Goal: Task Accomplishment & Management: Use online tool/utility

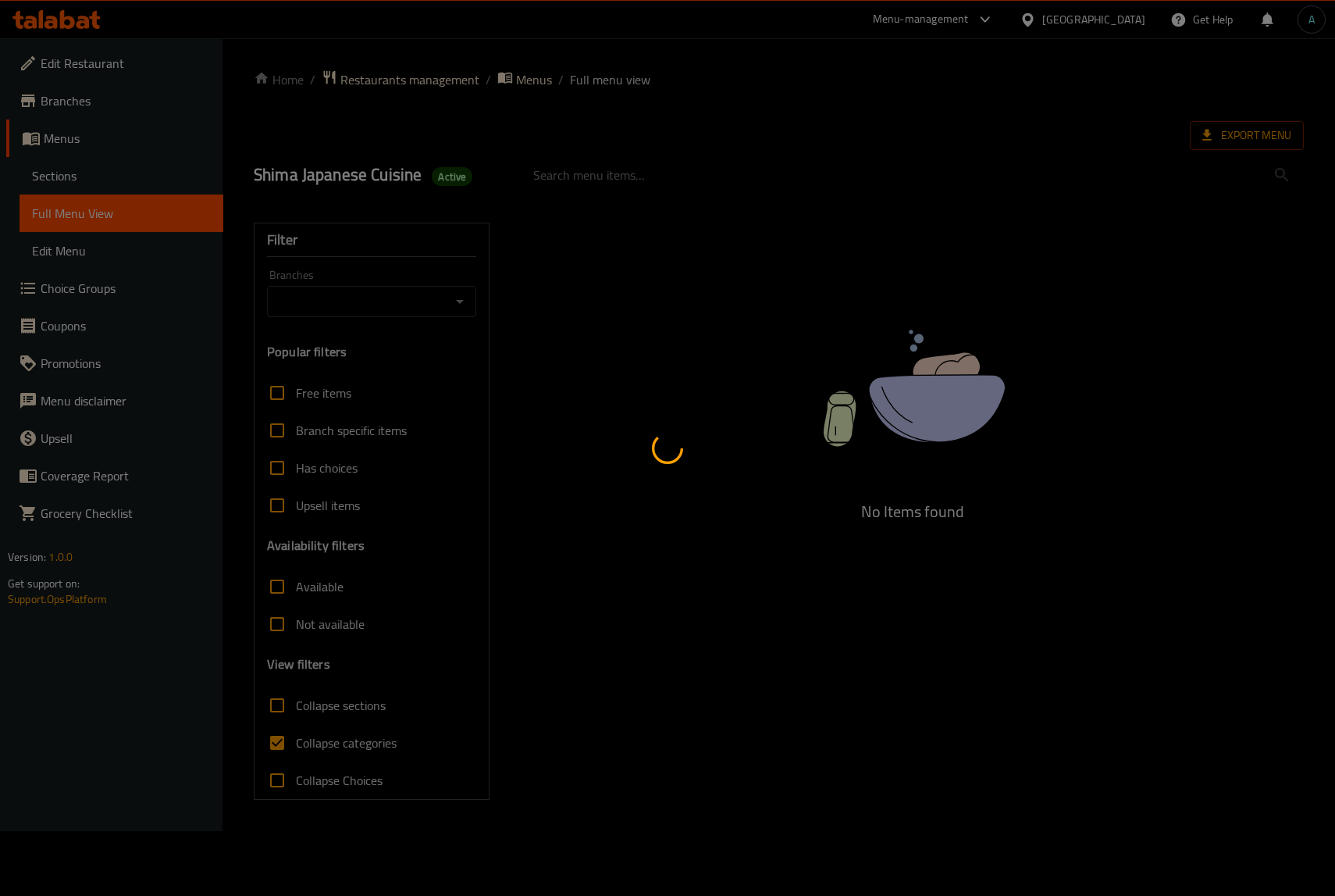
click at [55, 26] on div at bounding box center [668, 448] width 1335 height 896
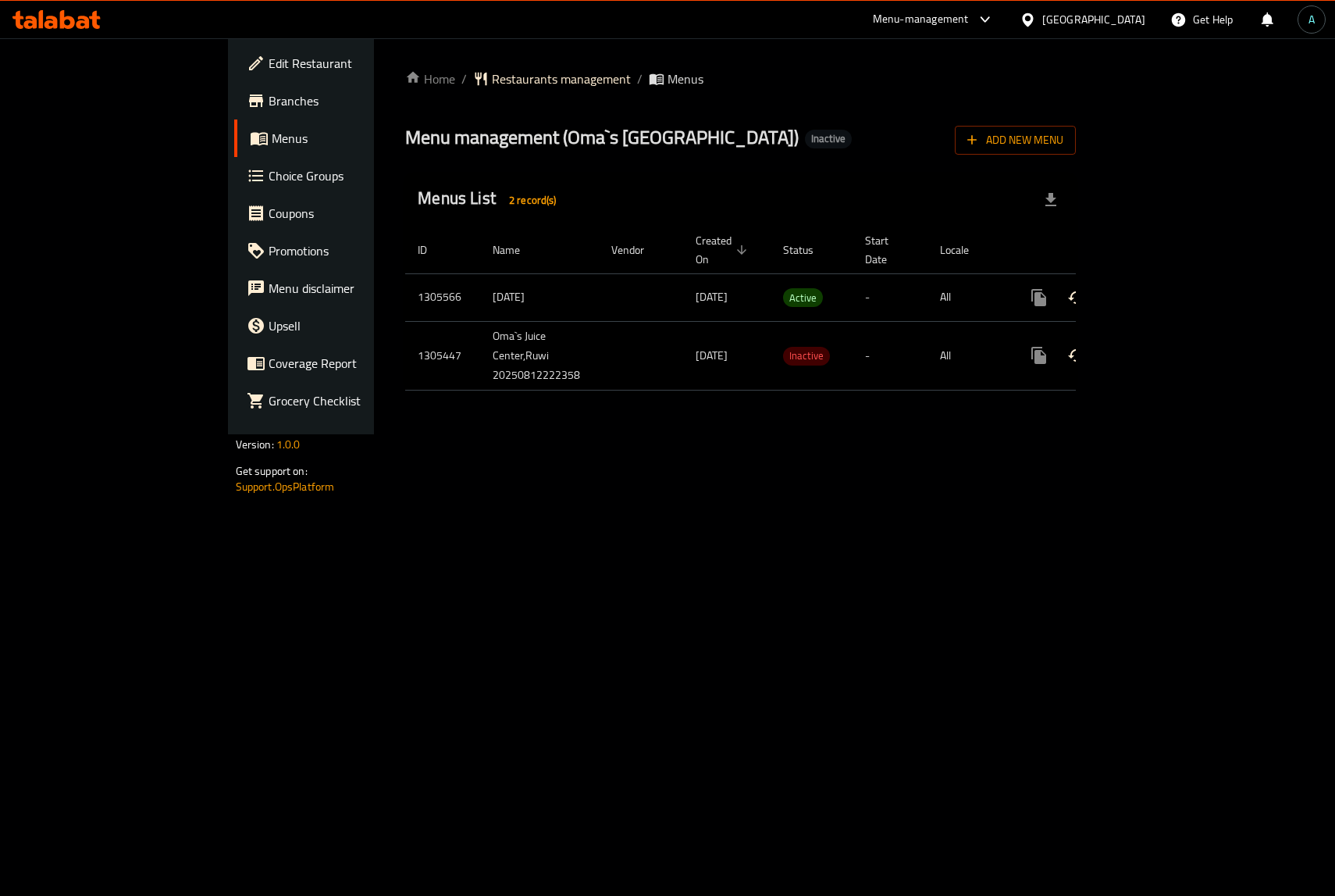
click at [1159, 291] on icon "enhanced table" at bounding box center [1152, 298] width 14 height 14
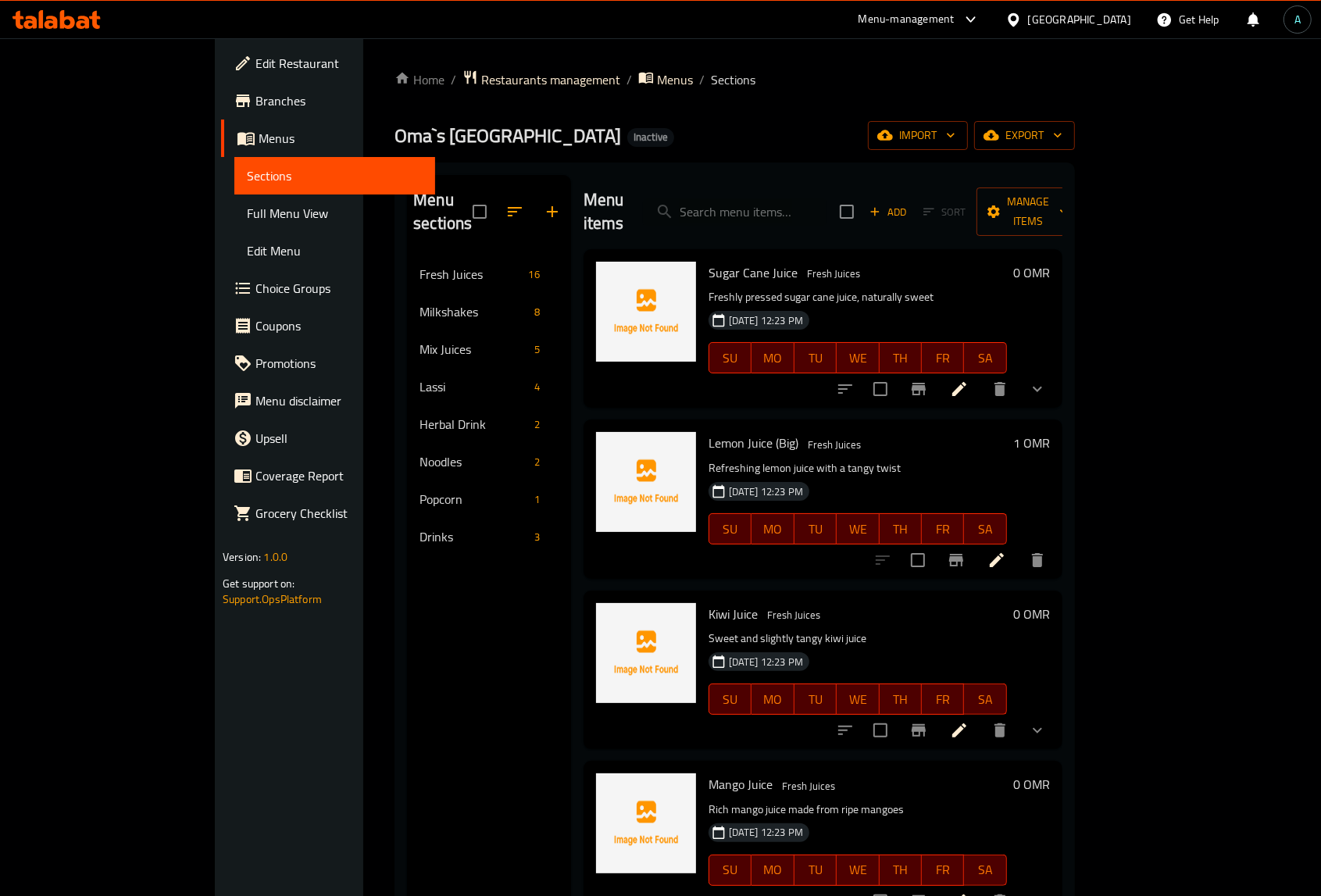
click at [246, 213] on span "Full Menu View" at bounding box center [334, 213] width 176 height 19
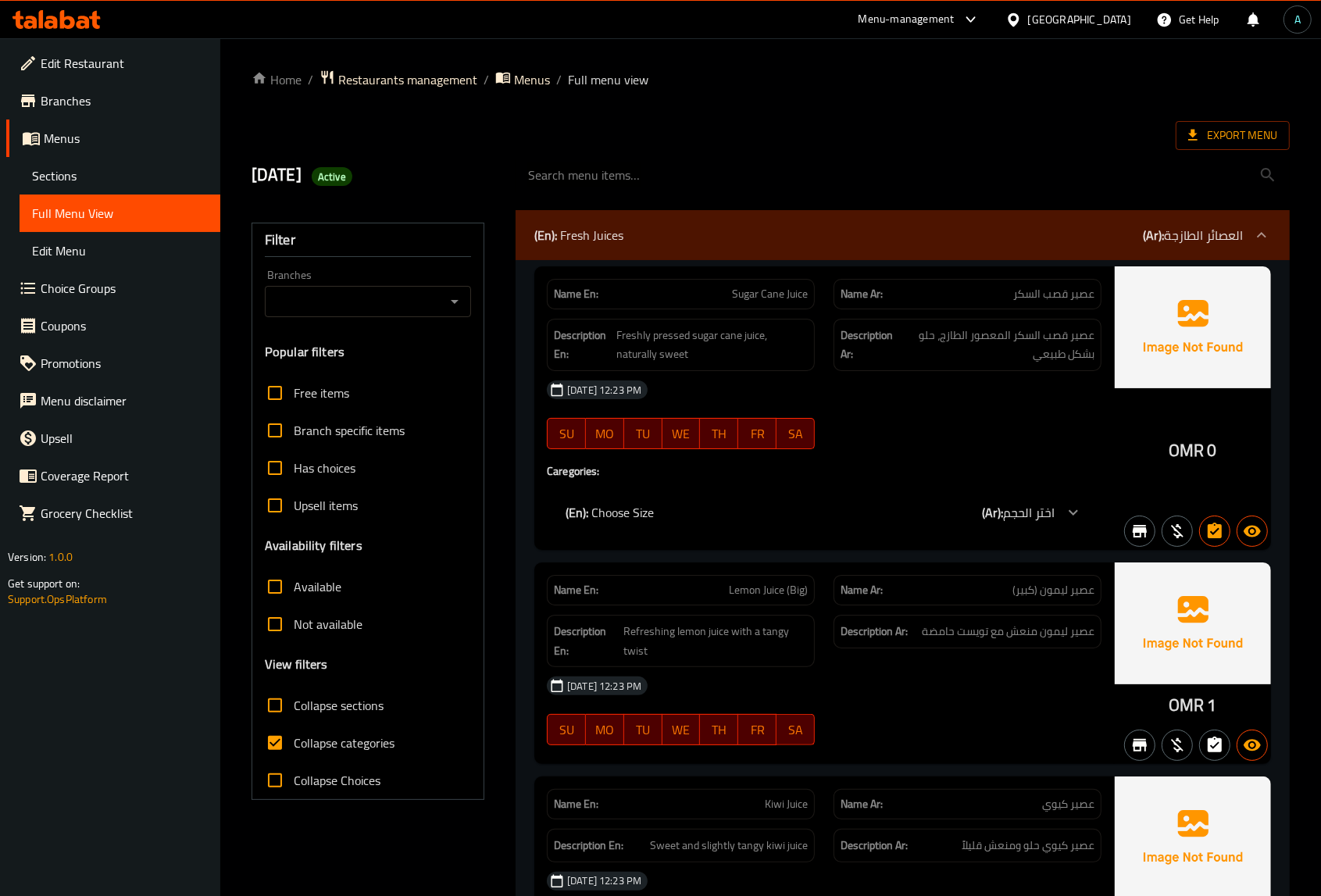
click at [321, 742] on span "Collapse categories" at bounding box center [344, 743] width 101 height 19
click at [293, 742] on input "Collapse categories" at bounding box center [275, 743] width 38 height 38
checkbox input "false"
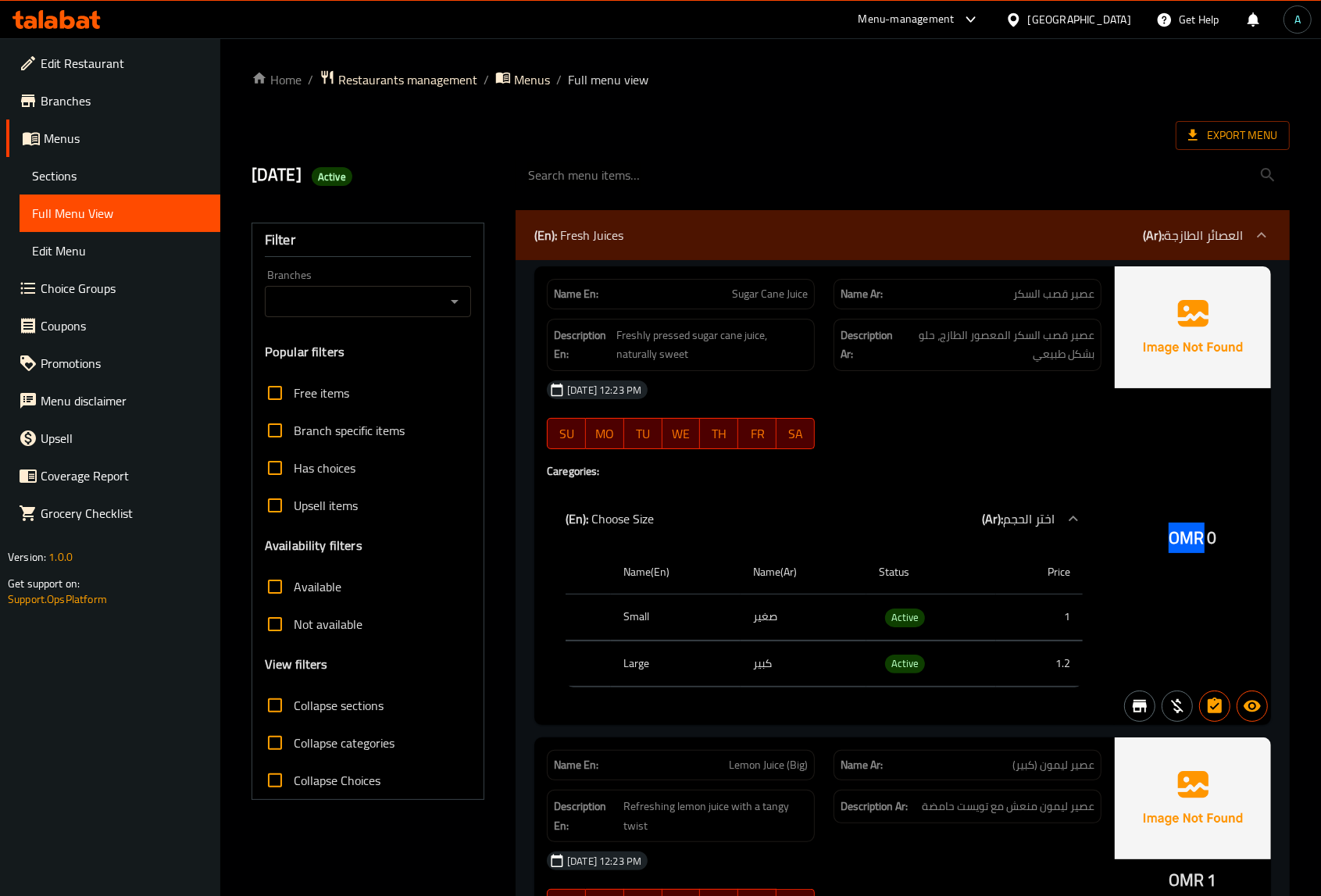
drag, startPoint x: 1167, startPoint y: 539, endPoint x: 1201, endPoint y: 535, distance: 34.2
click at [1201, 535] on div "OMR 0" at bounding box center [1192, 495] width 156 height 459
copy span "OMR"
click at [912, 613] on span "Active" at bounding box center [905, 617] width 40 height 18
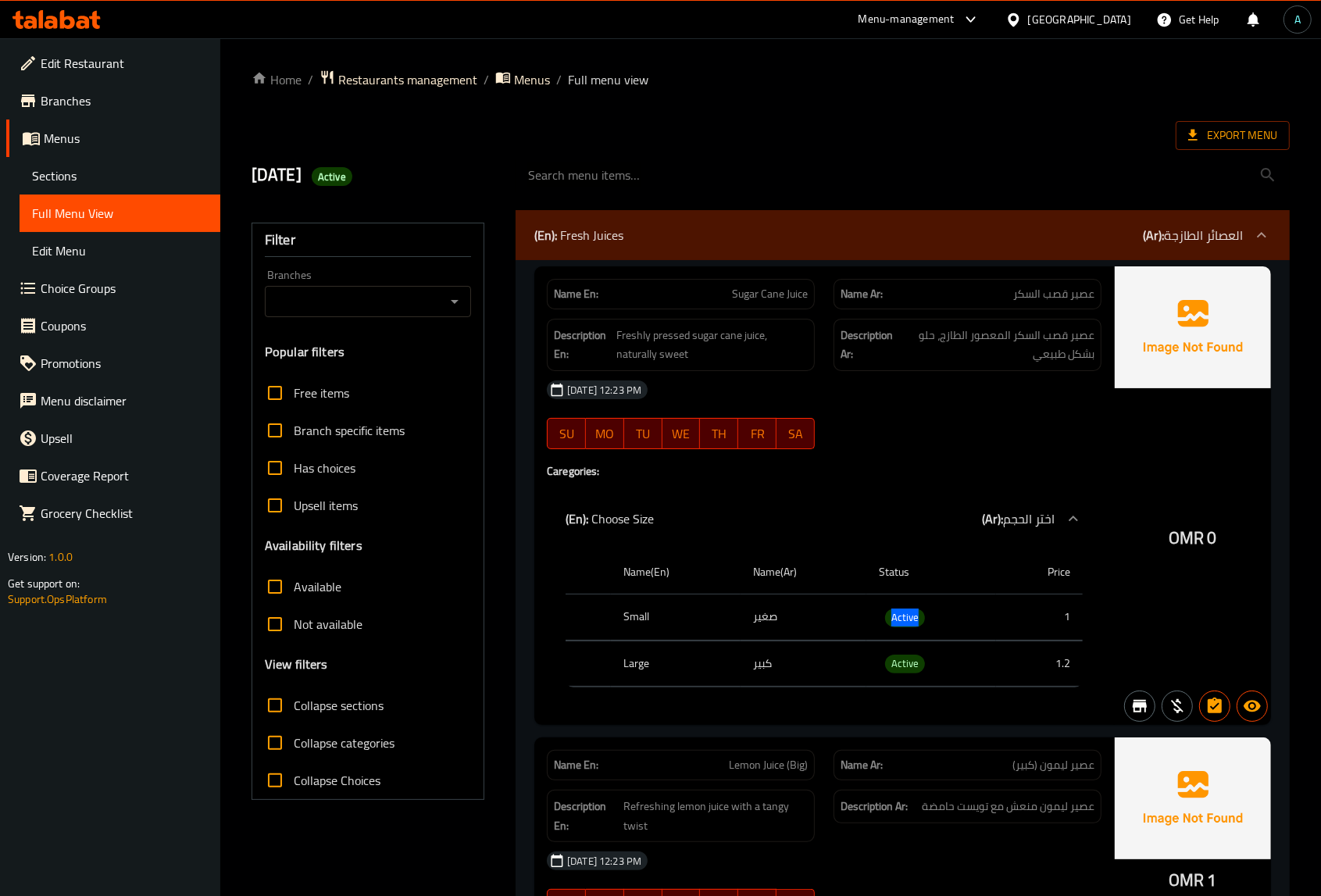
copy span "Active"
click at [1204, 130] on span "Export Menu" at bounding box center [1232, 135] width 89 height 20
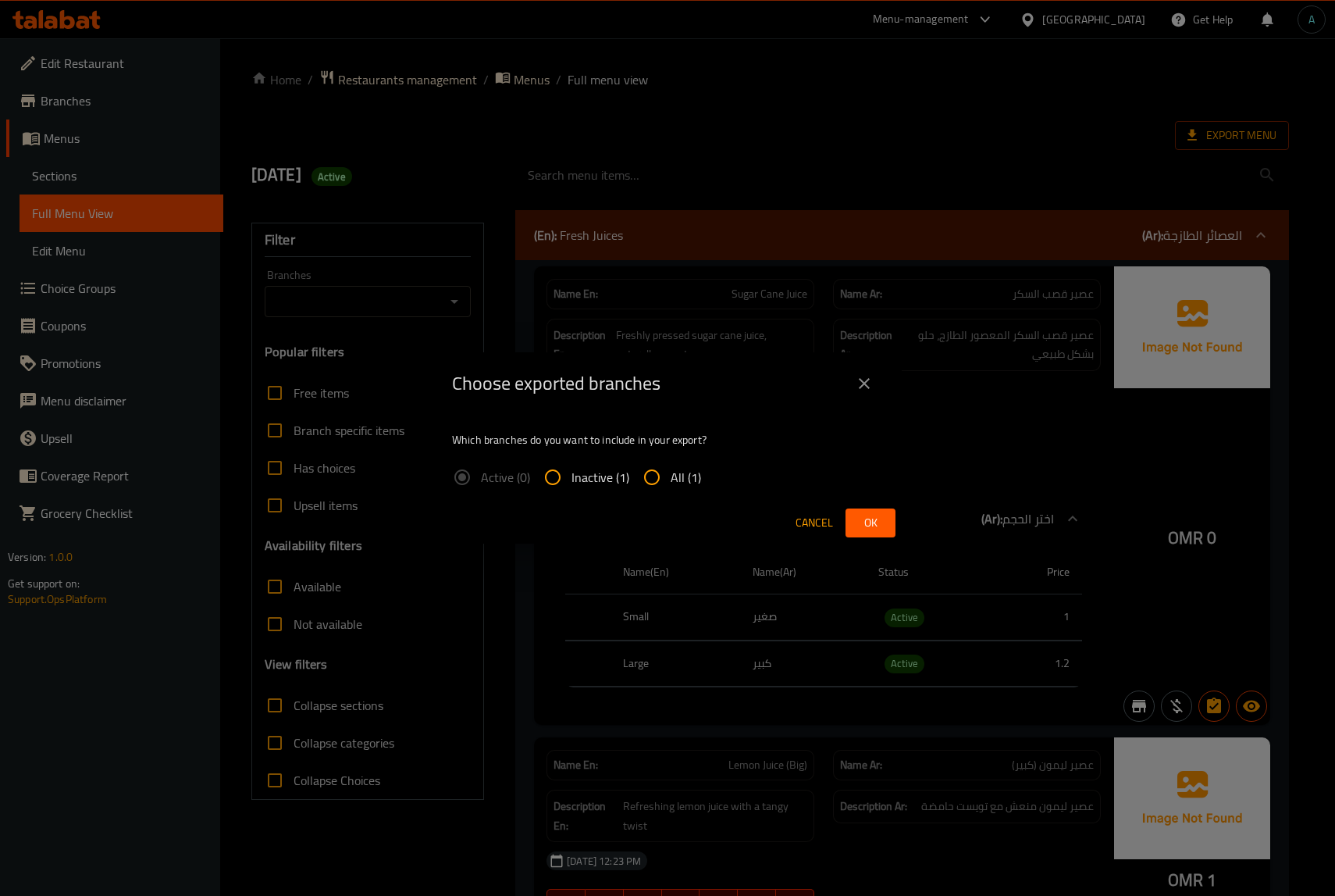
click at [678, 479] on span "All (1)" at bounding box center [686, 477] width 31 height 19
click at [671, 479] on input "All (1)" at bounding box center [652, 477] width 38 height 38
radio input "true"
click at [875, 534] on button "Ok" at bounding box center [870, 523] width 50 height 29
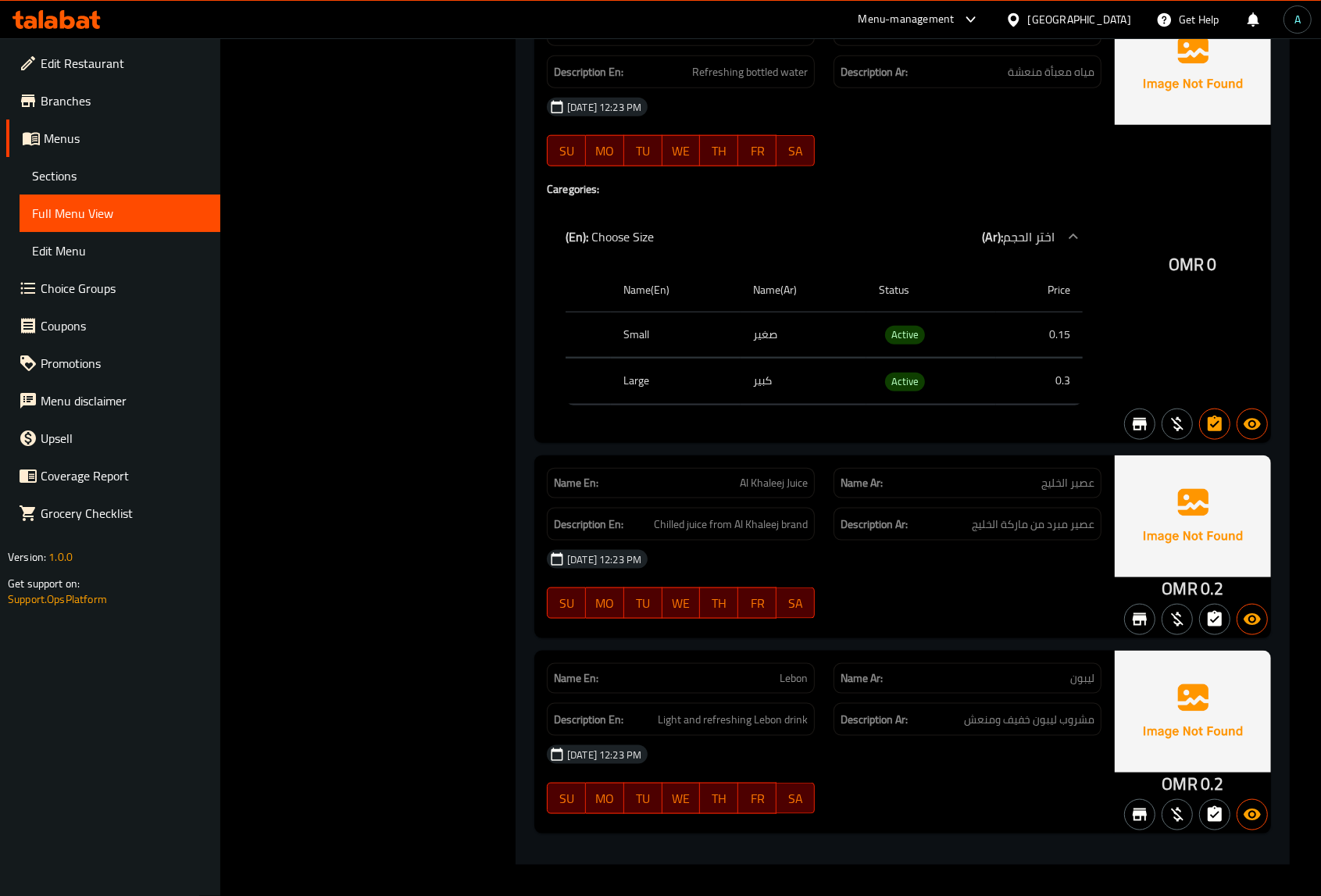
scroll to position [17413, 0]
